Goal: Information Seeking & Learning: Learn about a topic

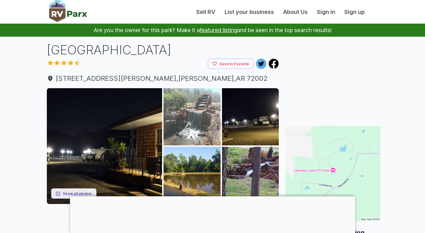
drag, startPoint x: 68, startPoint y: 79, endPoint x: 167, endPoint y: 111, distance: 103.6
click at [167, 111] on img at bounding box center [192, 116] width 57 height 57
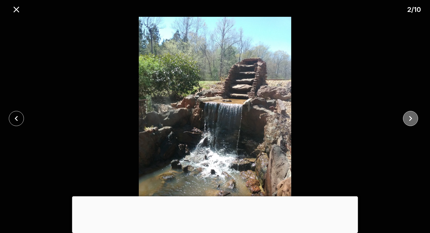
click at [413, 119] on icon "close" at bounding box center [410, 118] width 10 height 10
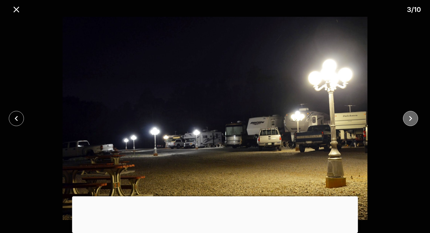
click at [411, 120] on icon "close" at bounding box center [410, 118] width 10 height 10
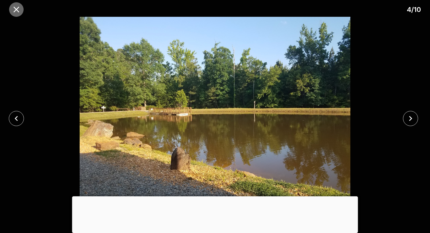
click at [17, 14] on button "close" at bounding box center [16, 9] width 14 height 14
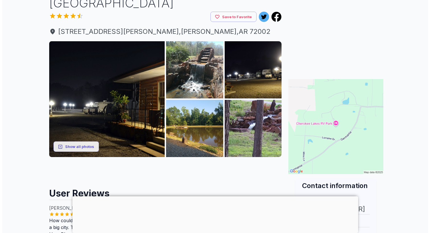
scroll to position [57, 0]
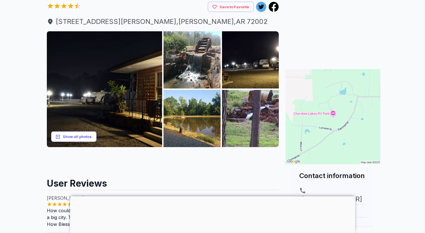
click at [74, 139] on button "Show all photos" at bounding box center [73, 136] width 45 height 11
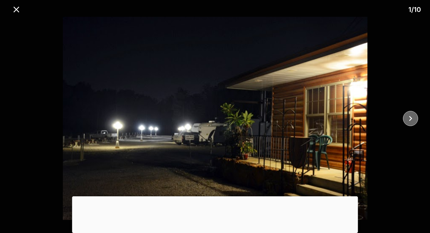
click at [407, 118] on icon "close" at bounding box center [410, 118] width 10 height 10
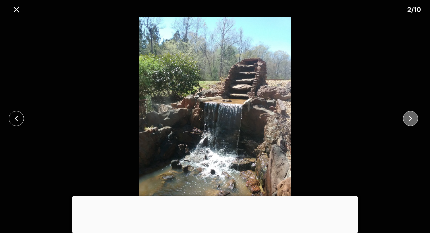
click at [407, 118] on icon "close" at bounding box center [410, 118] width 10 height 10
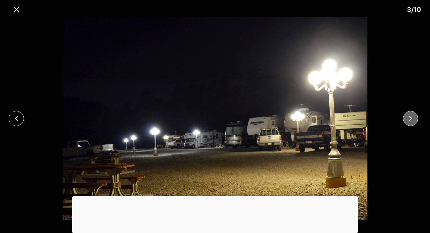
click at [407, 118] on icon "close" at bounding box center [410, 118] width 10 height 10
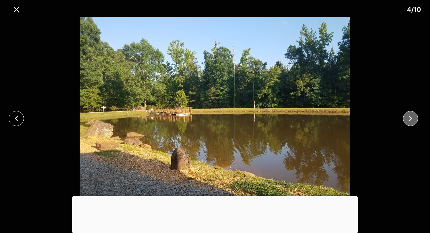
click at [407, 118] on icon "close" at bounding box center [410, 118] width 10 height 10
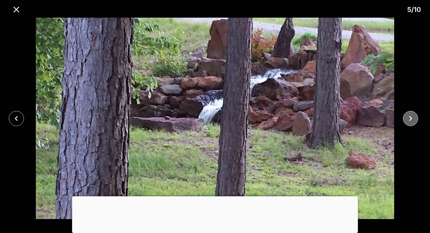
click at [407, 118] on icon "close" at bounding box center [410, 118] width 10 height 10
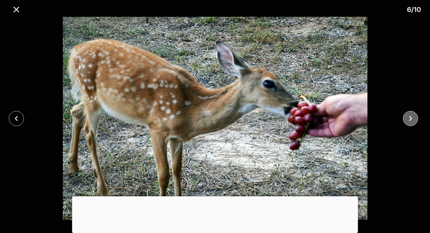
click at [407, 117] on icon "close" at bounding box center [410, 118] width 10 height 10
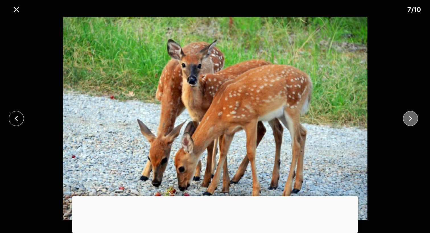
click at [407, 117] on icon "close" at bounding box center [410, 118] width 10 height 10
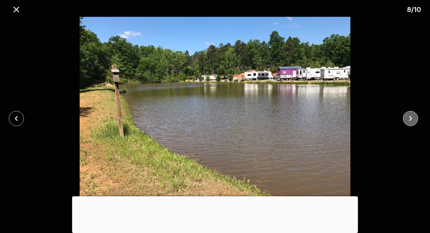
click at [407, 117] on icon "close" at bounding box center [410, 118] width 10 height 10
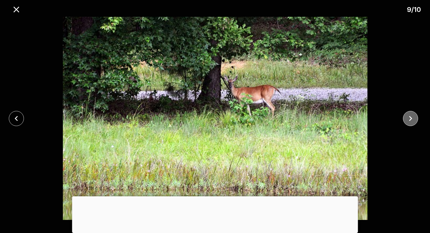
click at [407, 117] on icon "close" at bounding box center [410, 118] width 10 height 10
